Goal: Transaction & Acquisition: Purchase product/service

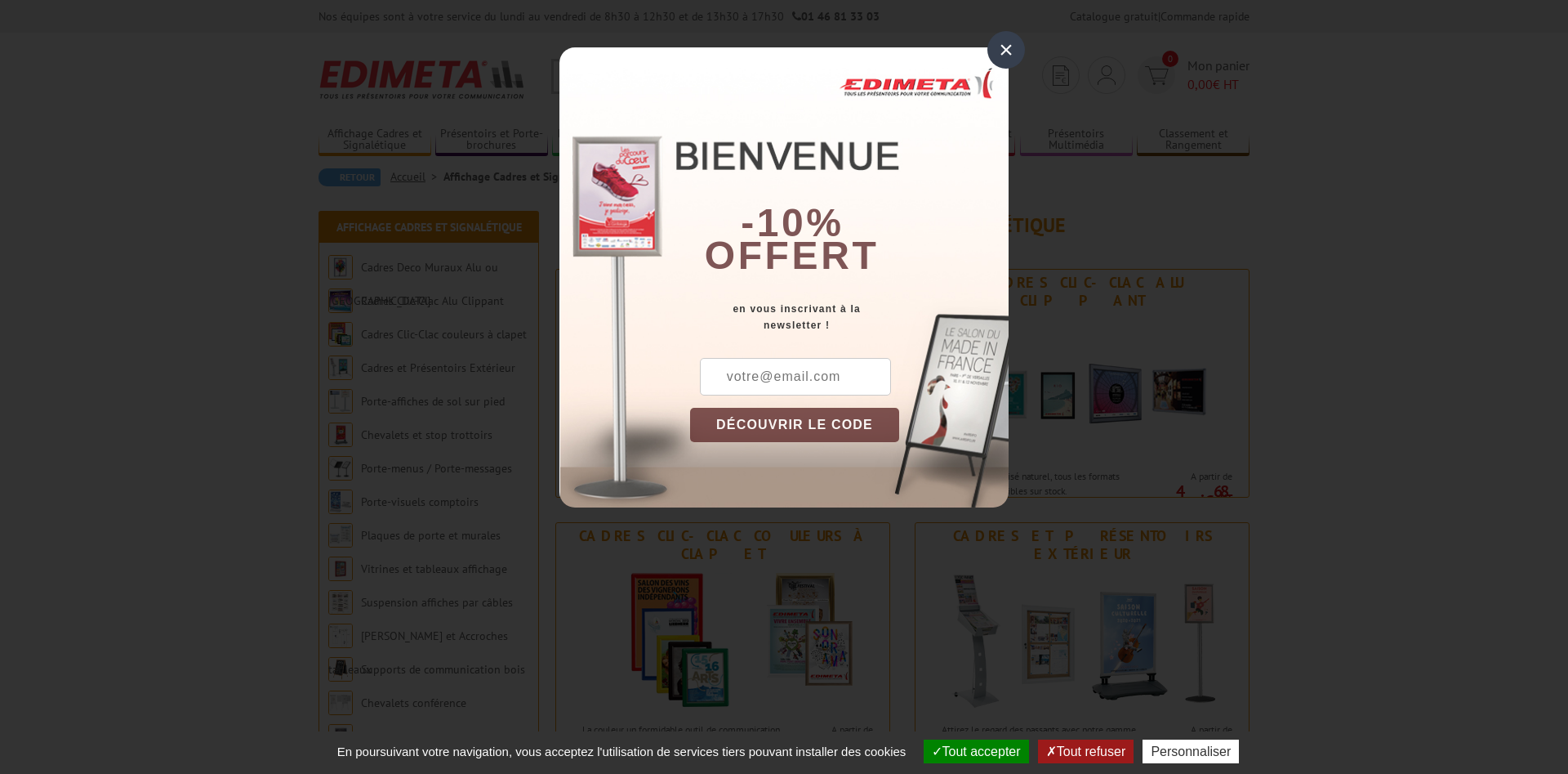
click at [1010, 50] on div "×" at bounding box center [1006, 50] width 37 height 37
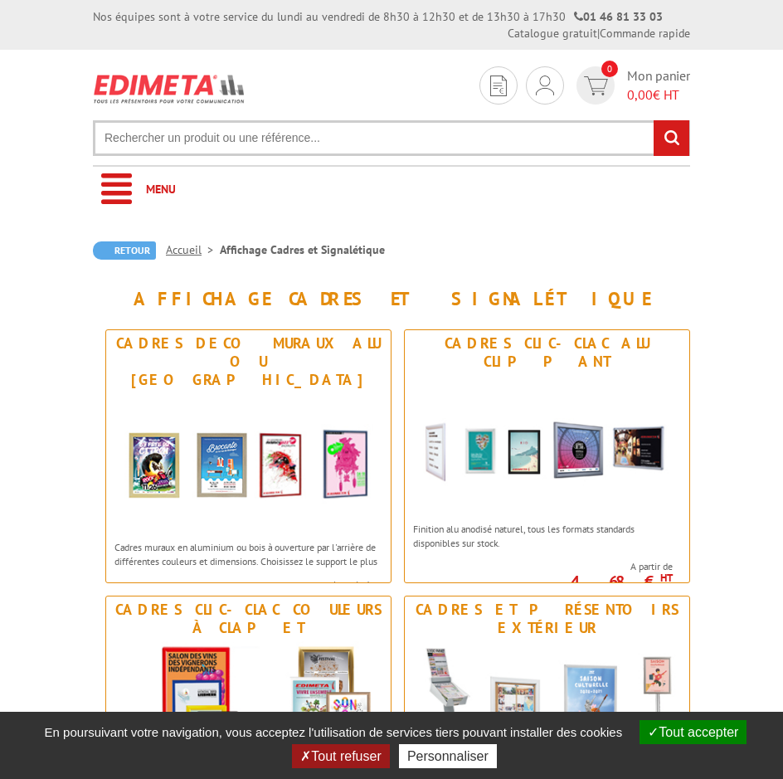
click at [298, 129] on input "text" at bounding box center [392, 138] width 598 height 36
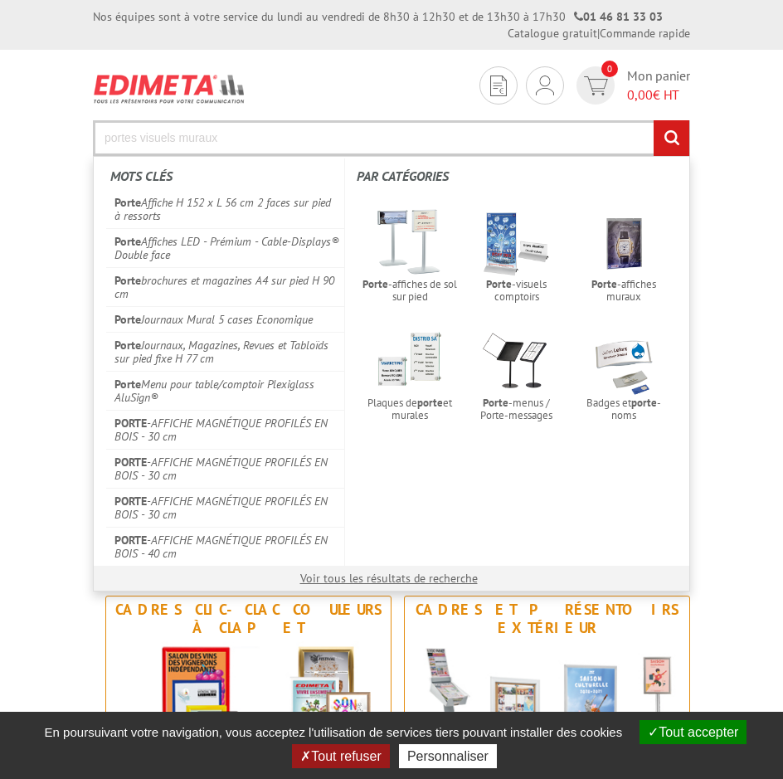
type input "portes visuels muraux"
click at [654, 120] on input "rechercher" at bounding box center [672, 138] width 36 height 36
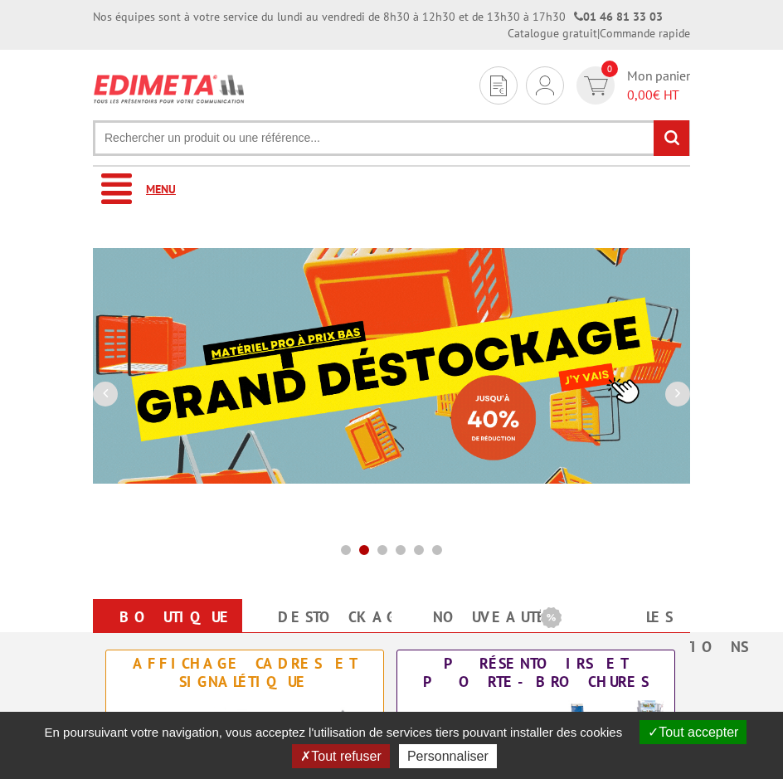
click at [129, 186] on link "Menu" at bounding box center [392, 190] width 598 height 46
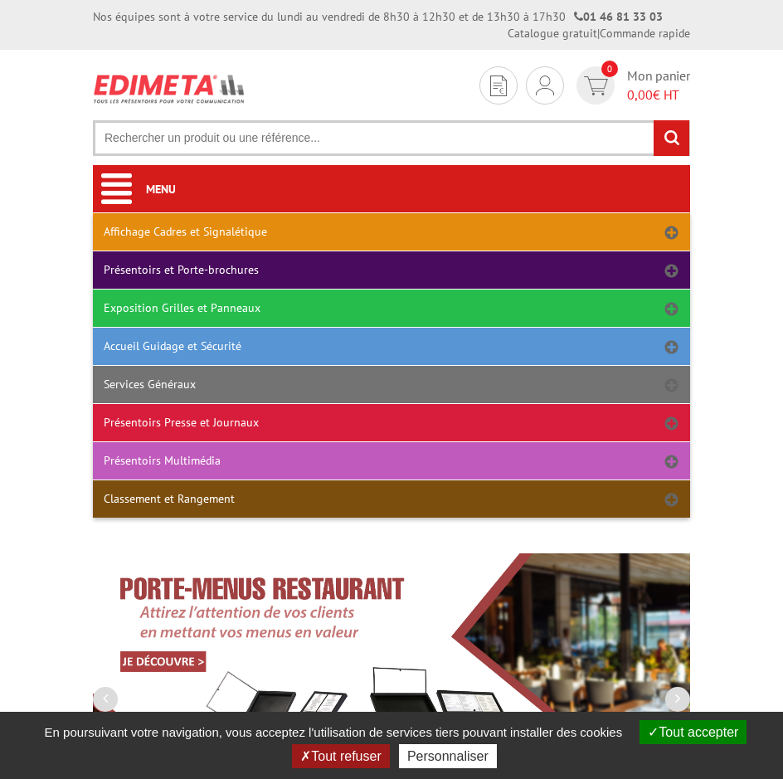
click at [182, 227] on link "Affichage Cadres et Signalétique" at bounding box center [392, 231] width 598 height 37
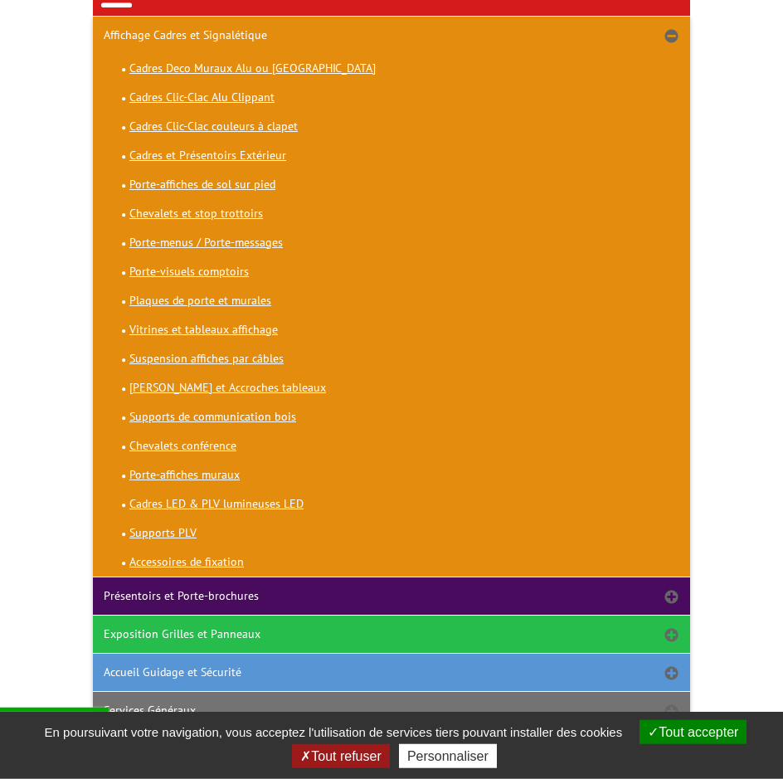
scroll to position [254, 0]
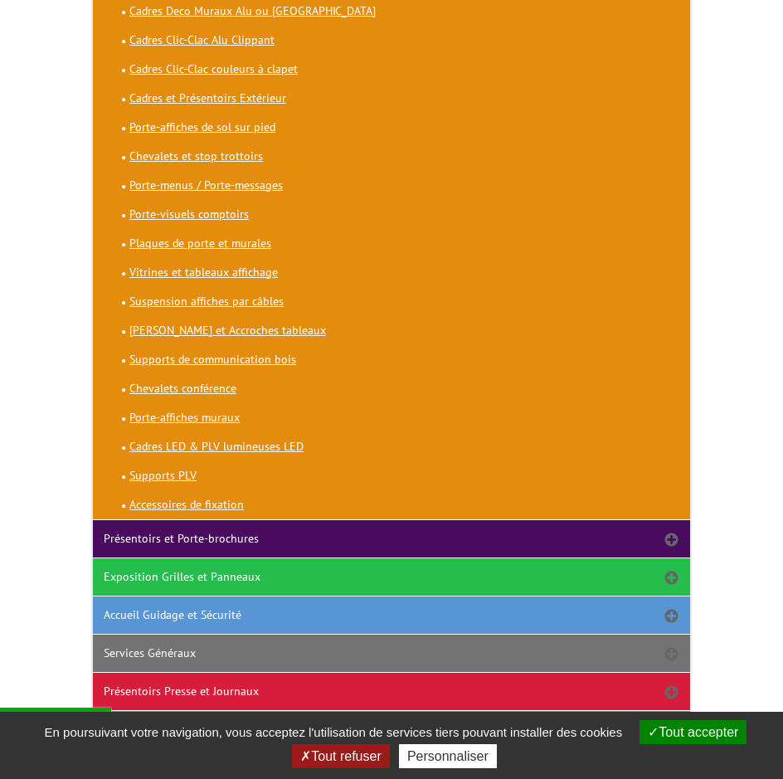
click at [173, 244] on span "Plaques de porte et murales" at bounding box center [200, 243] width 142 height 15
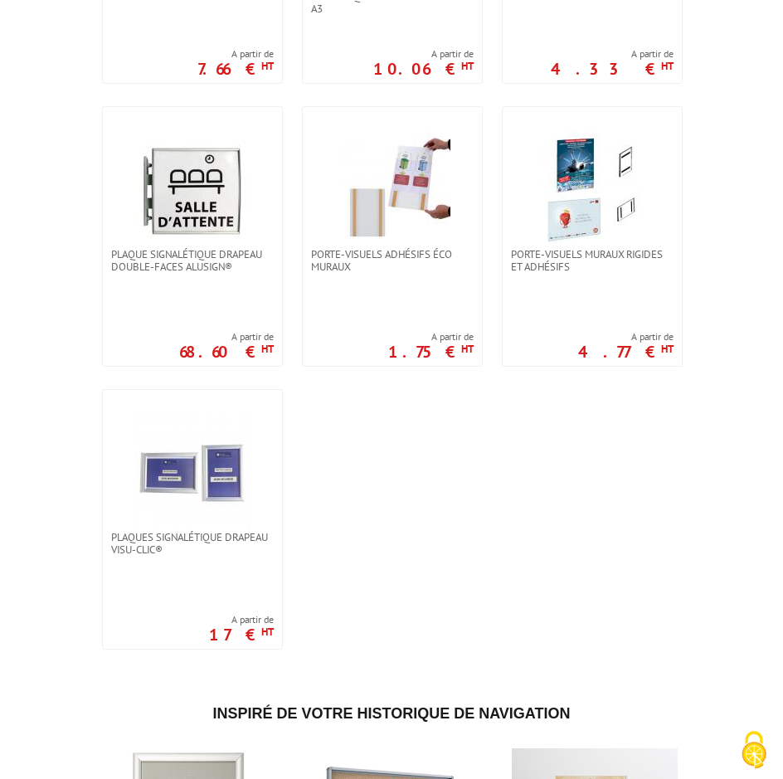
scroll to position [1270, 0]
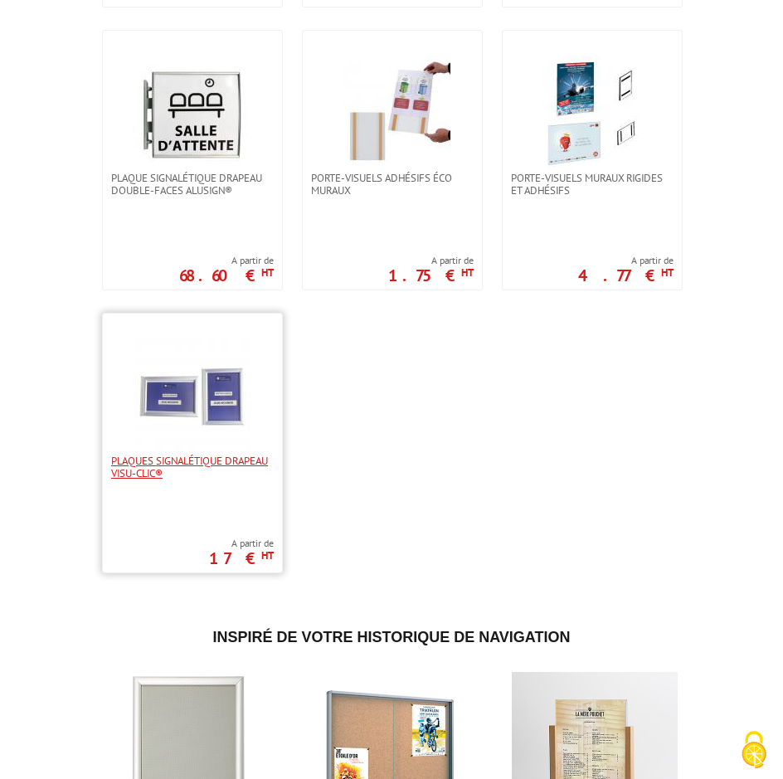
click at [151, 455] on span "Plaques Signalétique drapeau Visu-Clic®" at bounding box center [192, 467] width 163 height 25
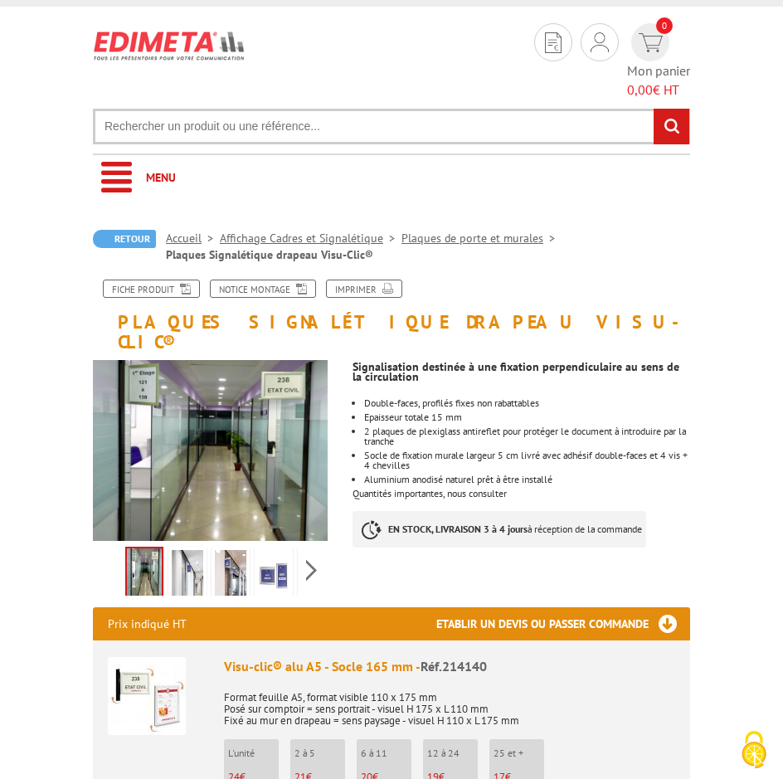
scroll to position [85, 0]
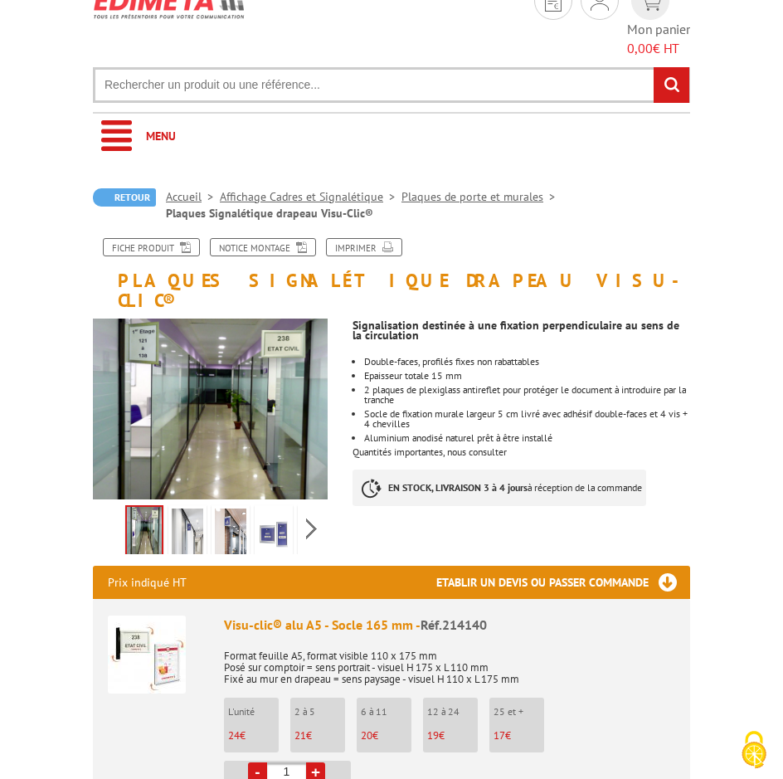
click at [267, 509] on img at bounding box center [274, 534] width 32 height 51
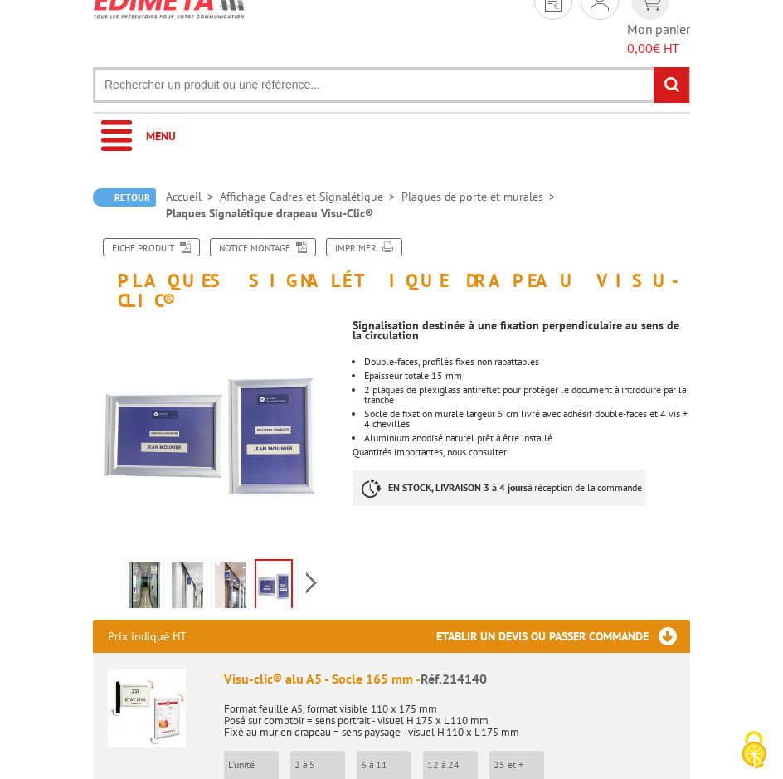
click at [611, 188] on div "Retour Accueil Affichage Cadres et Signalétique Plaques de porte et murales Pla…" at bounding box center [392, 204] width 598 height 33
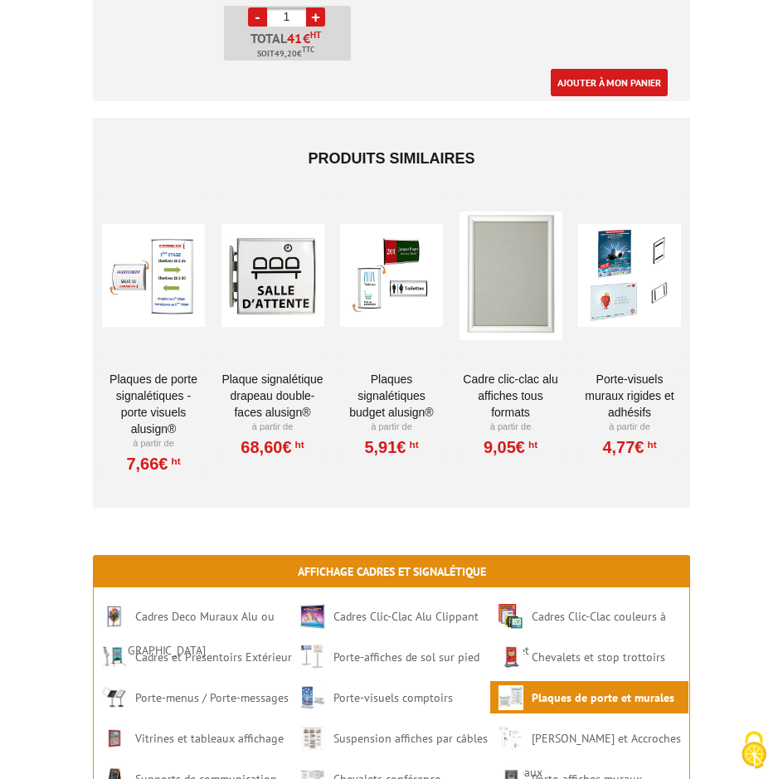
scroll to position [2201, 0]
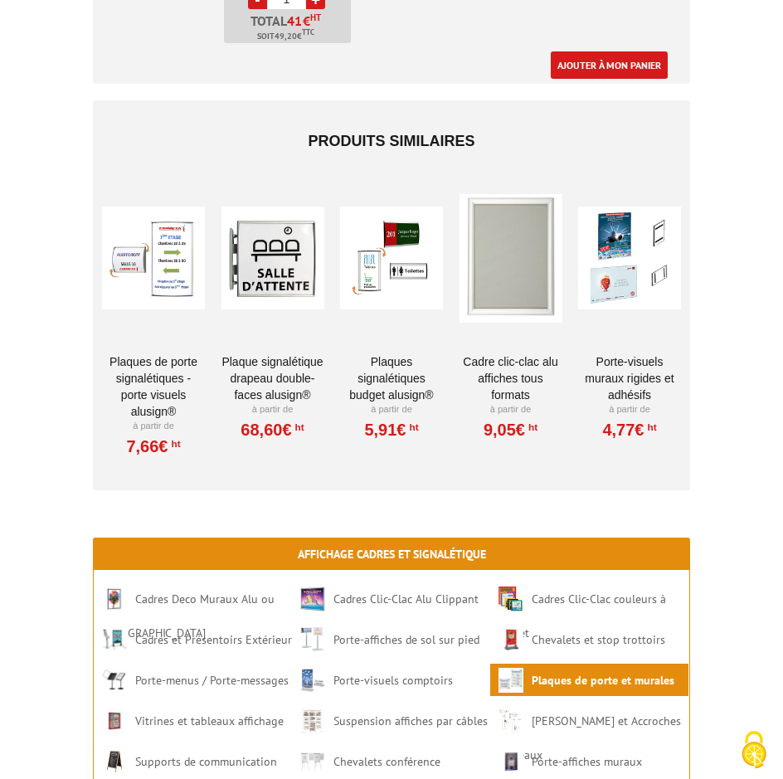
click at [527, 217] on div at bounding box center [511, 258] width 103 height 166
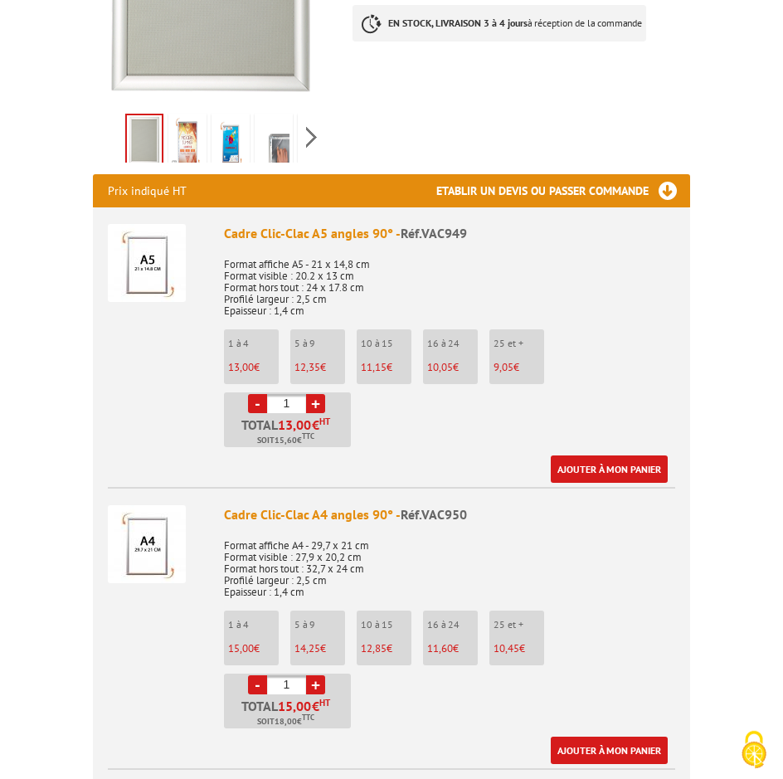
scroll to position [593, 0]
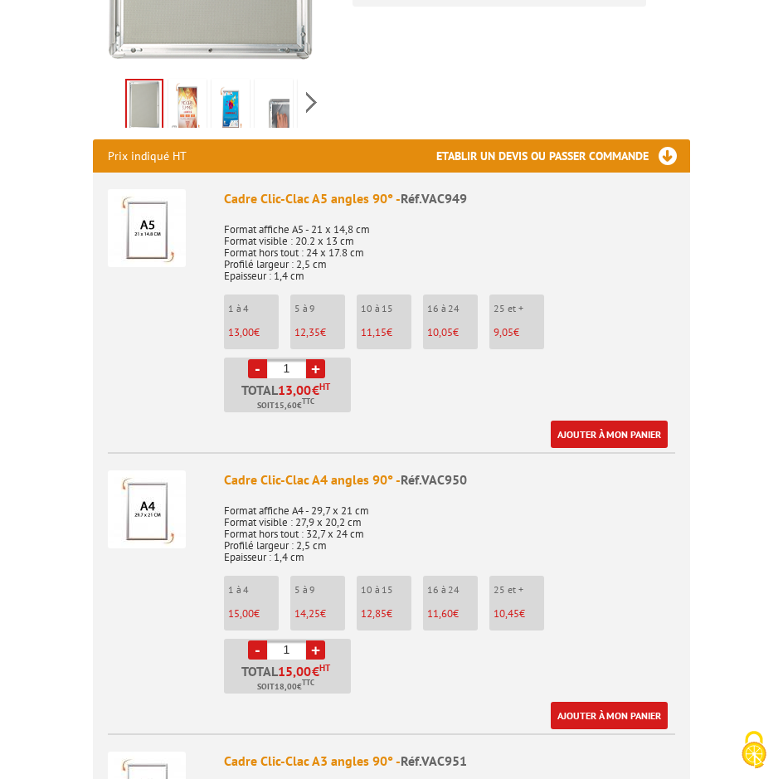
click at [315, 359] on link "+" at bounding box center [315, 368] width 19 height 19
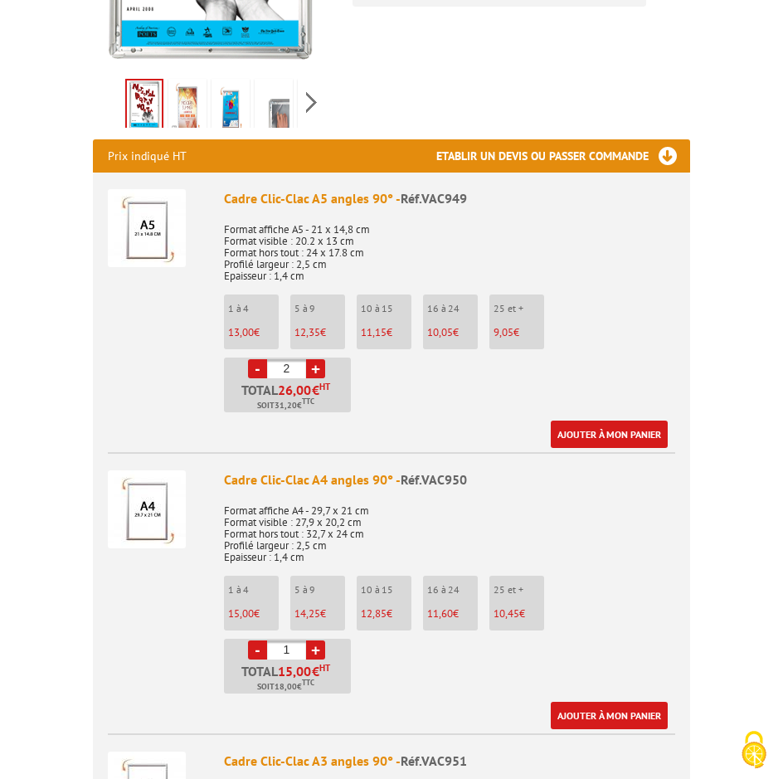
click at [315, 359] on link "+" at bounding box center [315, 368] width 19 height 19
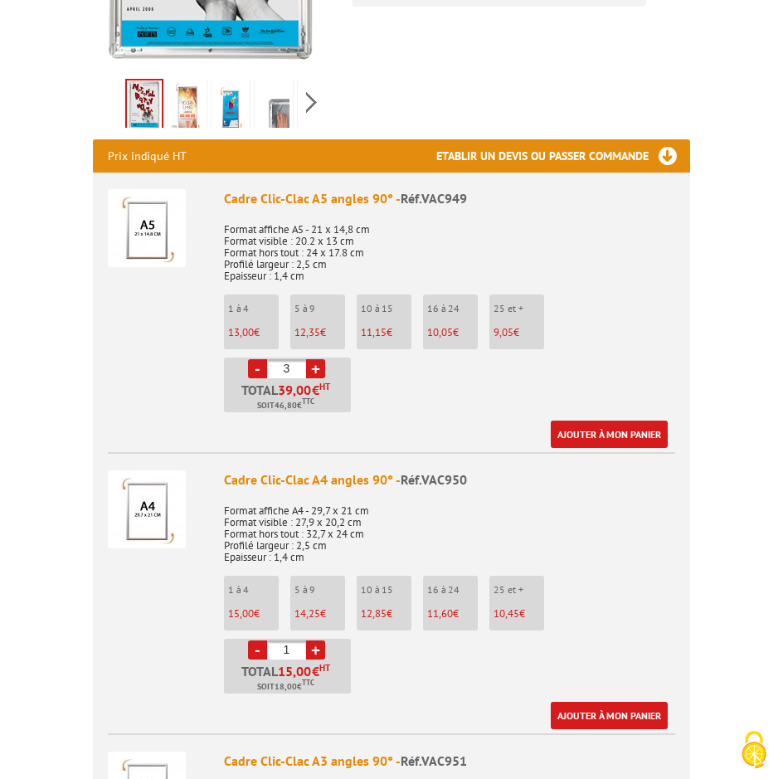
click at [315, 359] on link "+" at bounding box center [315, 368] width 19 height 19
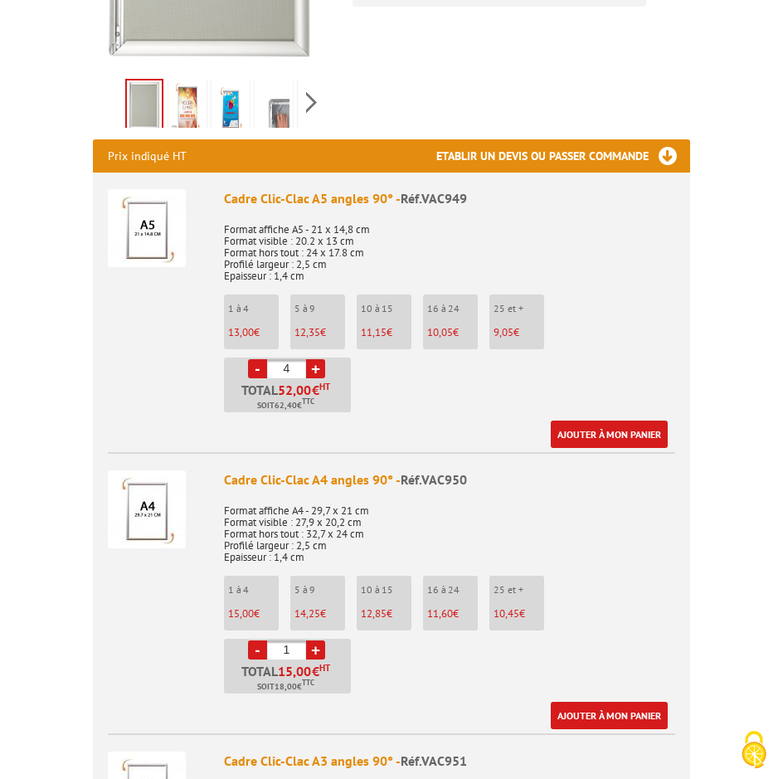
click at [315, 359] on link "+" at bounding box center [315, 368] width 19 height 19
type input "5"
click at [612, 421] on link "Ajouter à mon panier" at bounding box center [609, 434] width 117 height 27
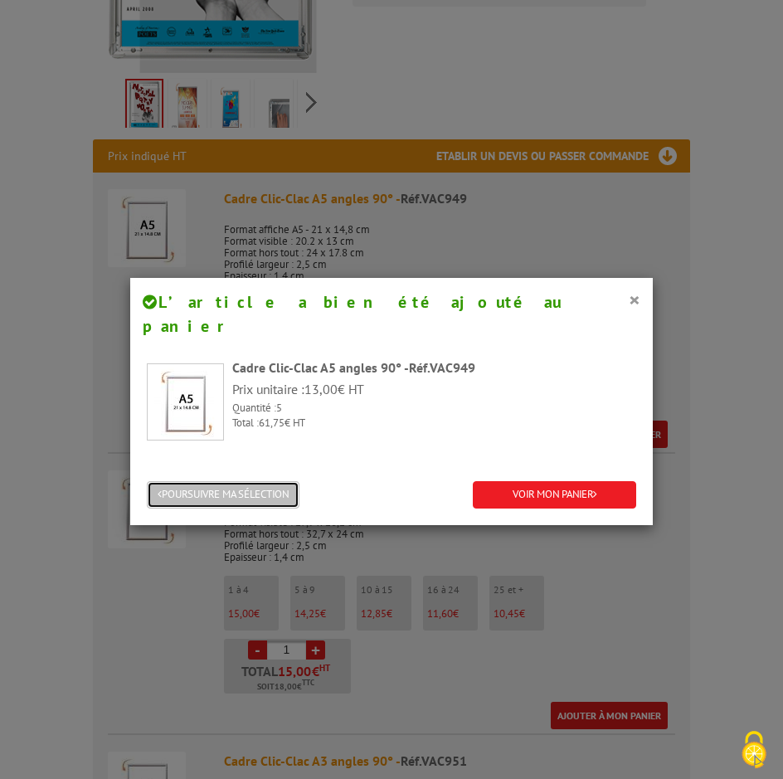
click at [262, 481] on button "POURSUIVRE MA SÉLECTION" at bounding box center [223, 494] width 153 height 27
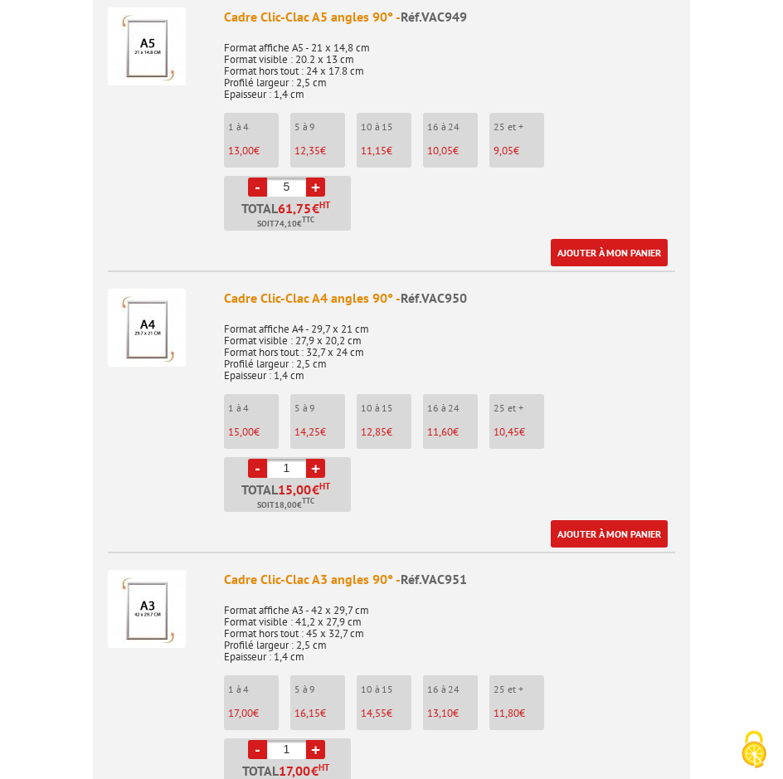
scroll to position [931, 0]
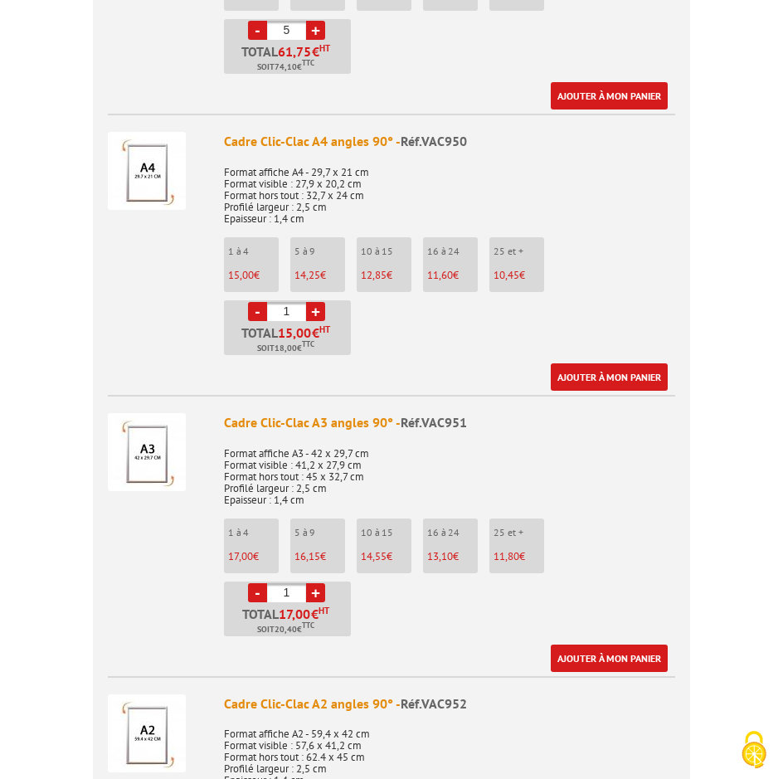
click at [320, 302] on link "+" at bounding box center [315, 311] width 19 height 19
type input "4"
click at [599, 363] on link "Ajouter à mon panier" at bounding box center [609, 376] width 117 height 27
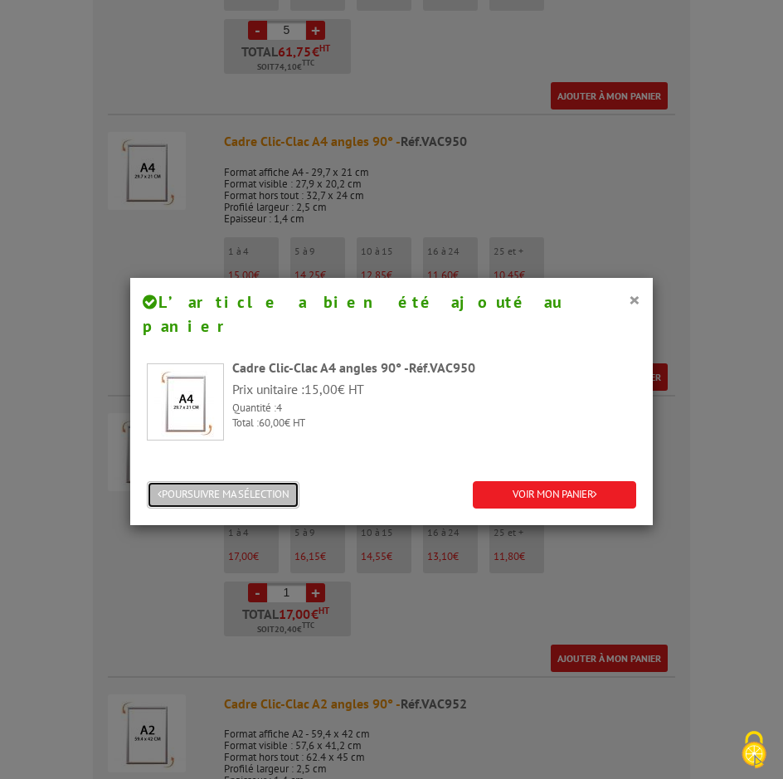
click at [285, 481] on button "POURSUIVRE MA SÉLECTION" at bounding box center [223, 494] width 153 height 27
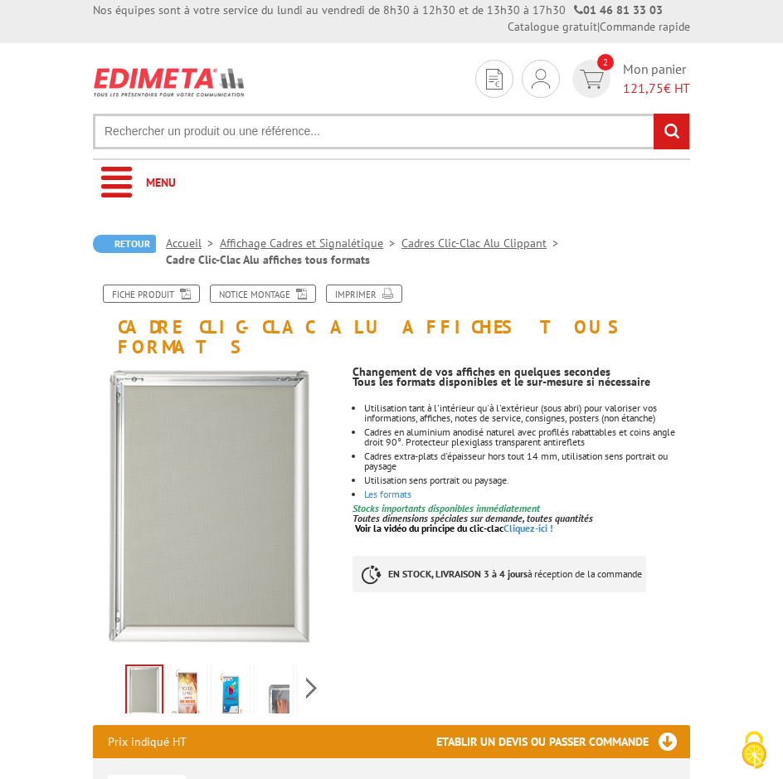
scroll to position [0, 0]
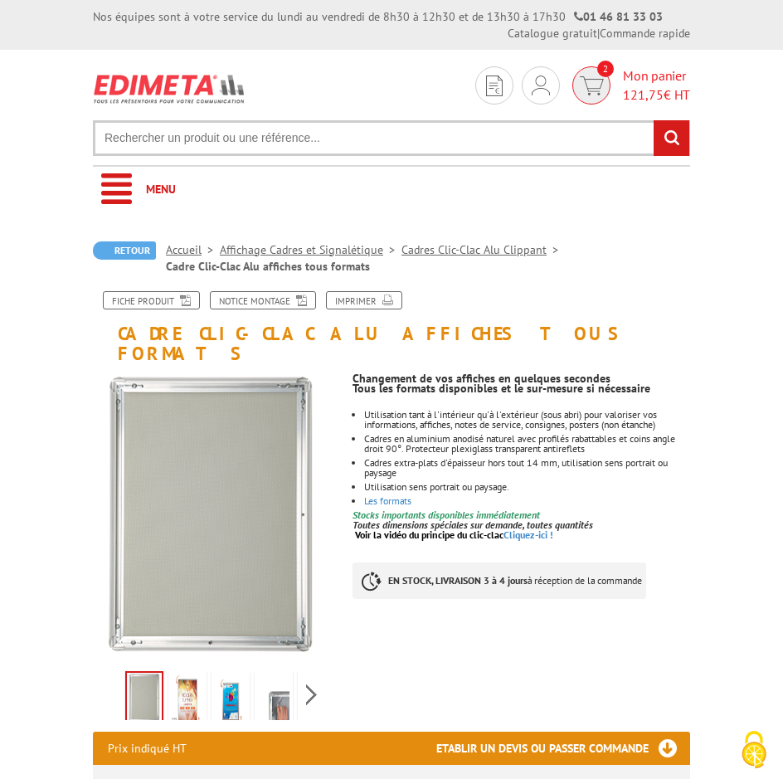
click at [598, 77] on img at bounding box center [592, 85] width 24 height 19
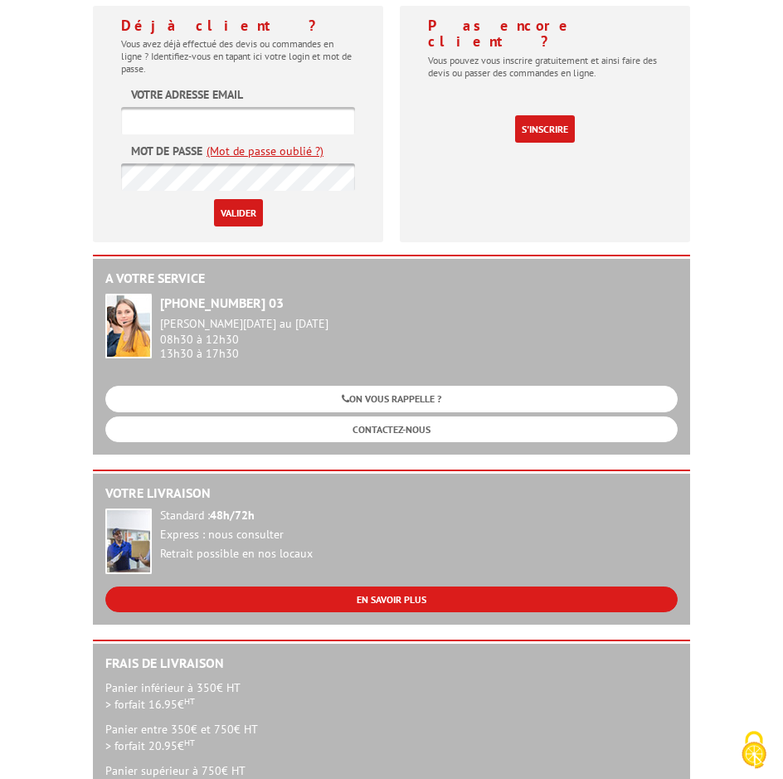
scroll to position [1016, 0]
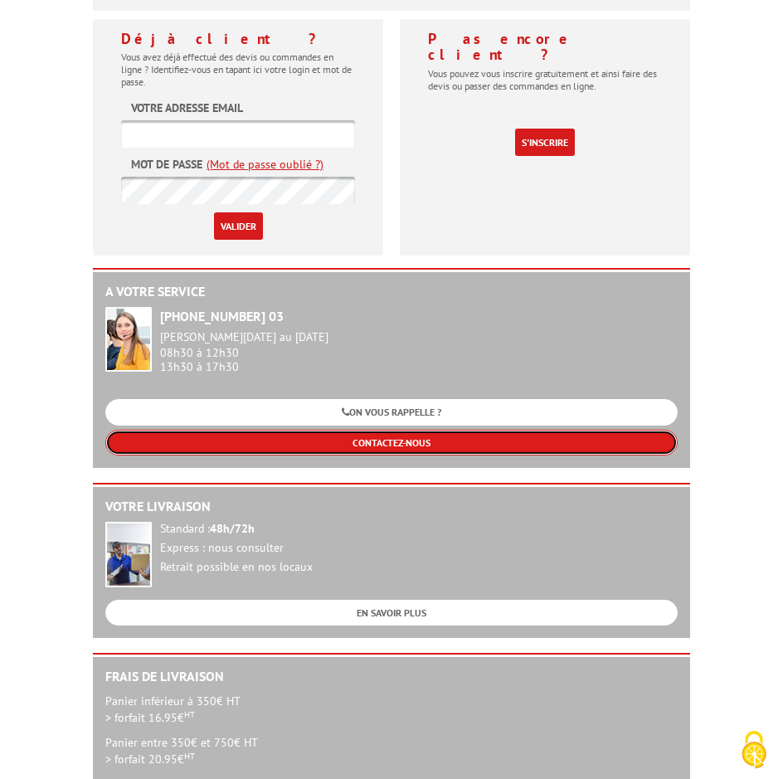
click at [470, 430] on link "CONTACTEZ-NOUS" at bounding box center [391, 443] width 573 height 26
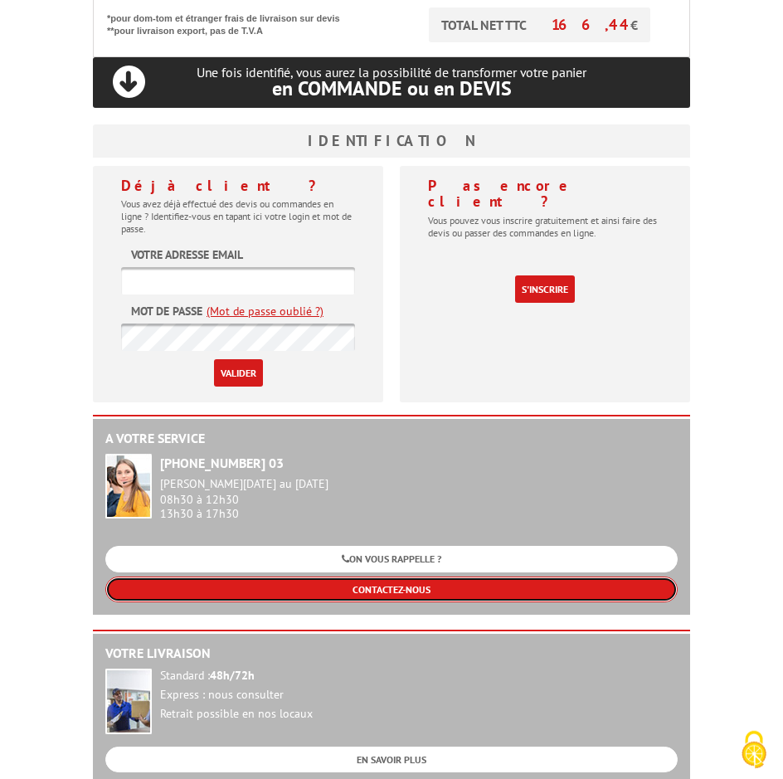
scroll to position [846, 0]
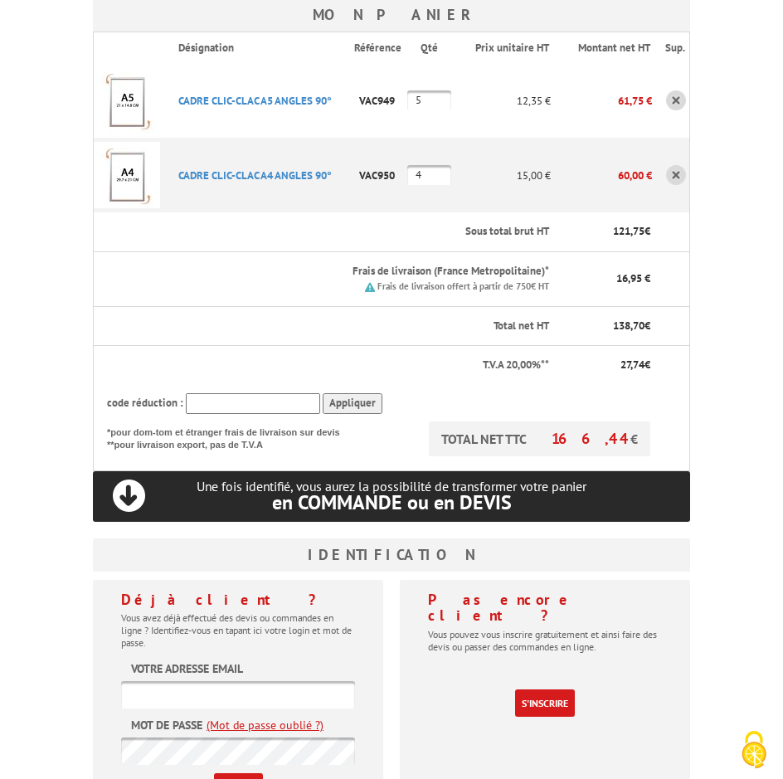
scroll to position [846, 0]
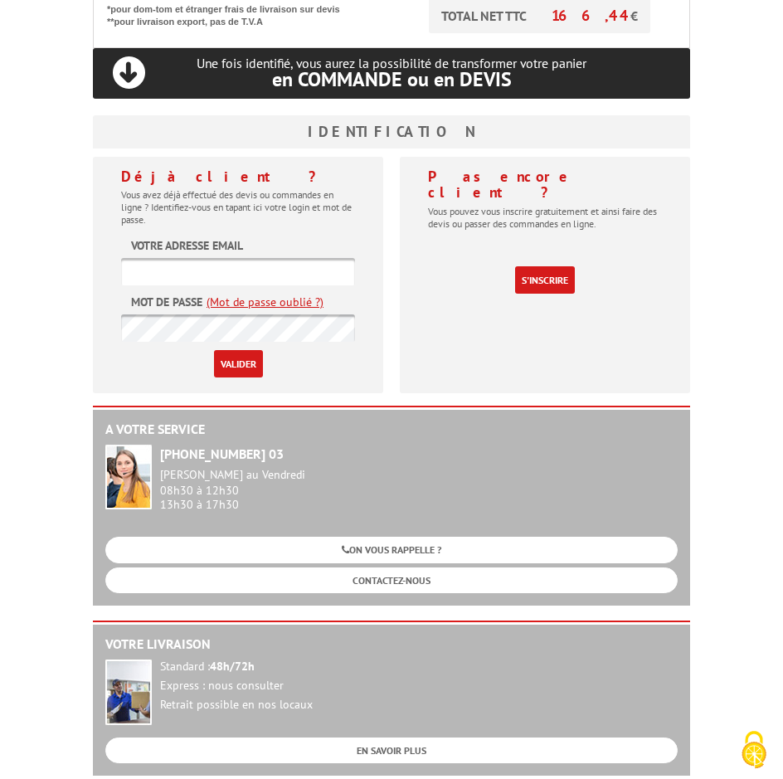
click at [190, 268] on input "text" at bounding box center [238, 271] width 234 height 27
type input "suzyanciaux.saame@gmail.com"
click at [266, 301] on link "(Mot de passe oublié ?)" at bounding box center [265, 302] width 117 height 17
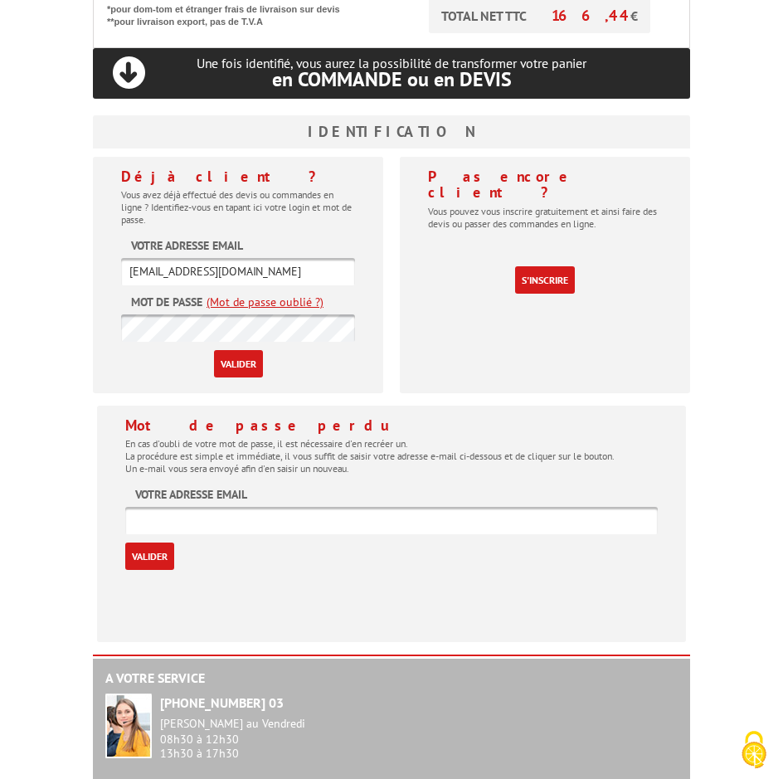
click at [202, 521] on input "text" at bounding box center [391, 520] width 533 height 27
drag, startPoint x: 286, startPoint y: 271, endPoint x: 97, endPoint y: 273, distance: 189.2
click at [121, 273] on input "suzyanciaux.saame@gmail.com" at bounding box center [238, 271] width 234 height 27
click at [244, 370] on input "Valider" at bounding box center [238, 363] width 49 height 27
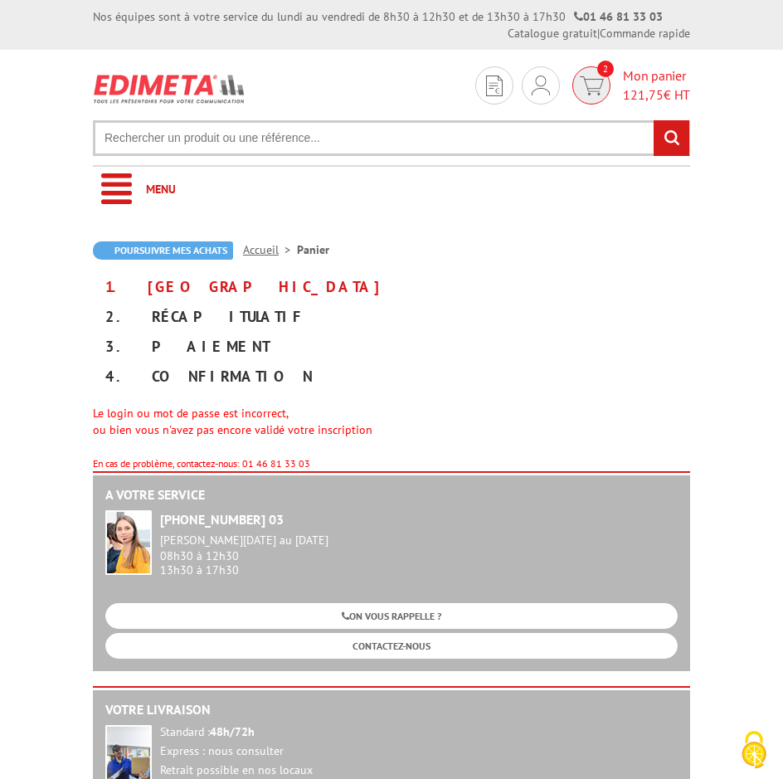
click at [652, 75] on span "Mon panier 121,75 € HT" at bounding box center [656, 85] width 67 height 38
